Goal: Transaction & Acquisition: Subscribe to service/newsletter

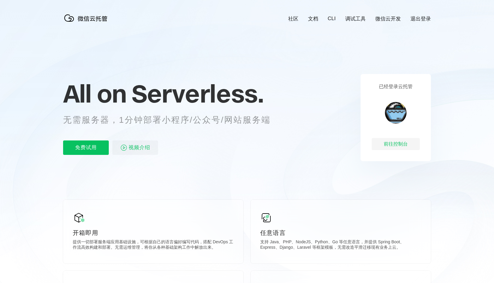
scroll to position [0, 1068]
click at [94, 147] on p "免费试用" at bounding box center [86, 147] width 46 height 14
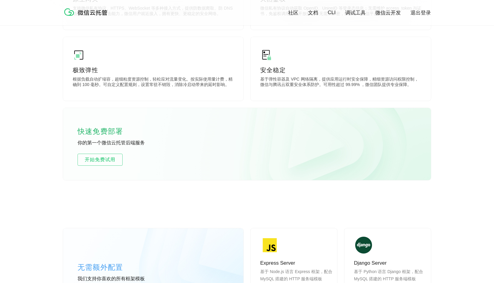
scroll to position [330, 0]
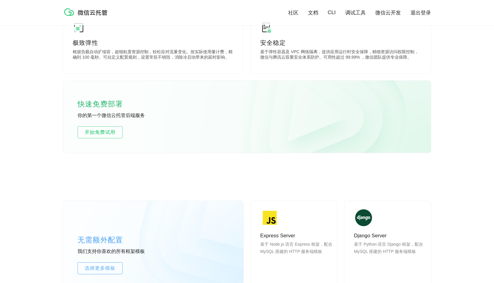
click at [120, 125] on div "快速免费部署 你的第一个微信云托管后端服务 开始免费试用" at bounding box center [247, 116] width 368 height 72
click at [112, 129] on link "开始免费试用" at bounding box center [99, 132] width 45 height 12
